Goal: Task Accomplishment & Management: Manage account settings

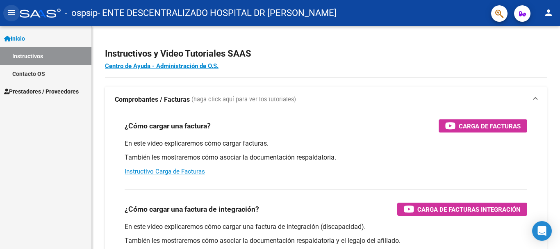
click at [8, 14] on mat-icon "menu" at bounding box center [12, 13] width 10 height 10
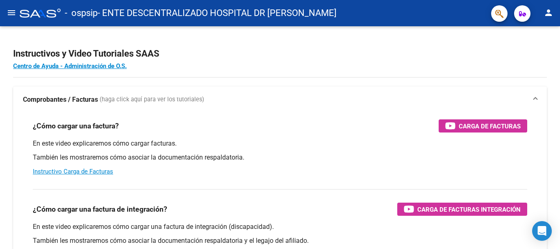
click at [8, 14] on mat-icon "menu" at bounding box center [12, 13] width 10 height 10
